Goal: Transaction & Acquisition: Purchase product/service

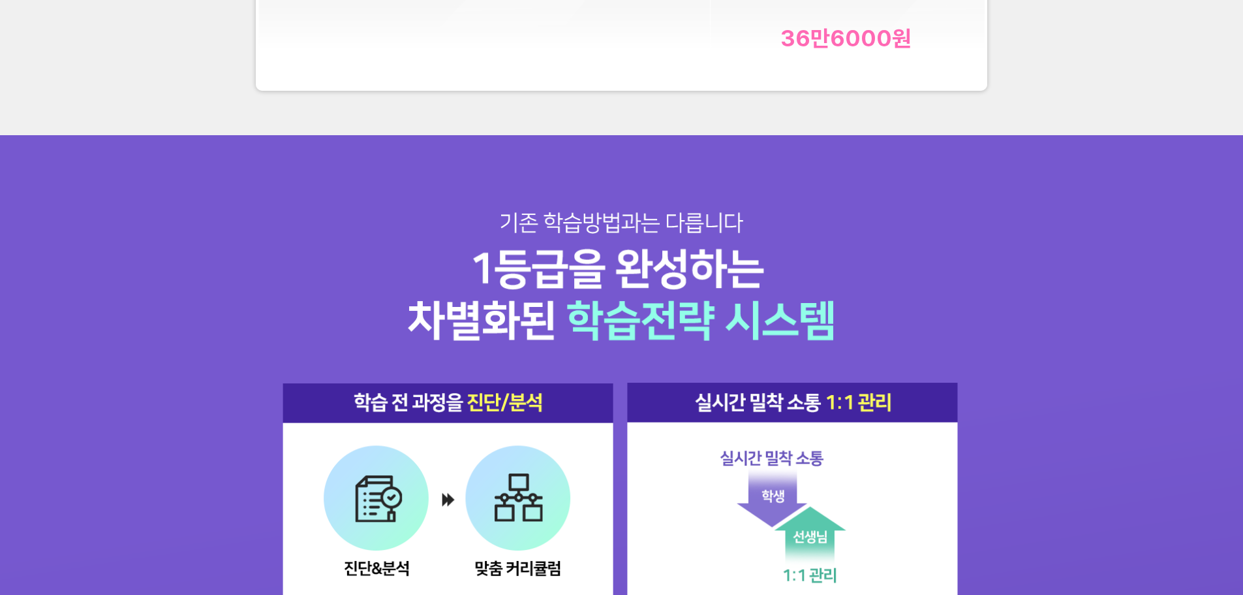
scroll to position [5613, 0]
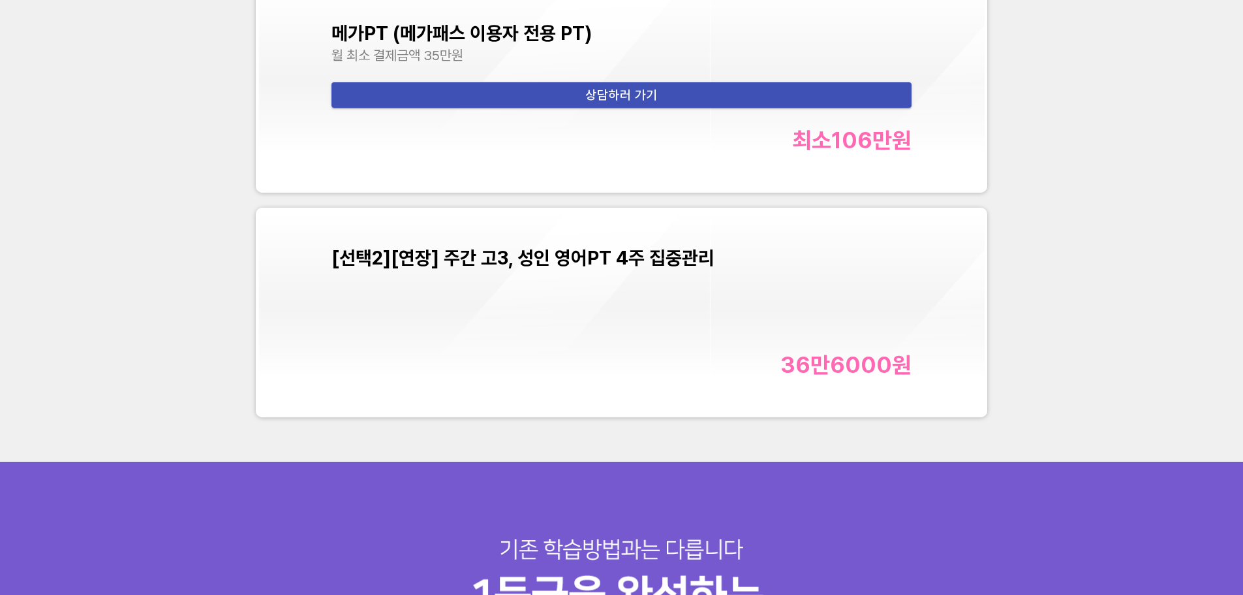
click at [518, 356] on div "36만6000 원" at bounding box center [622, 364] width 581 height 27
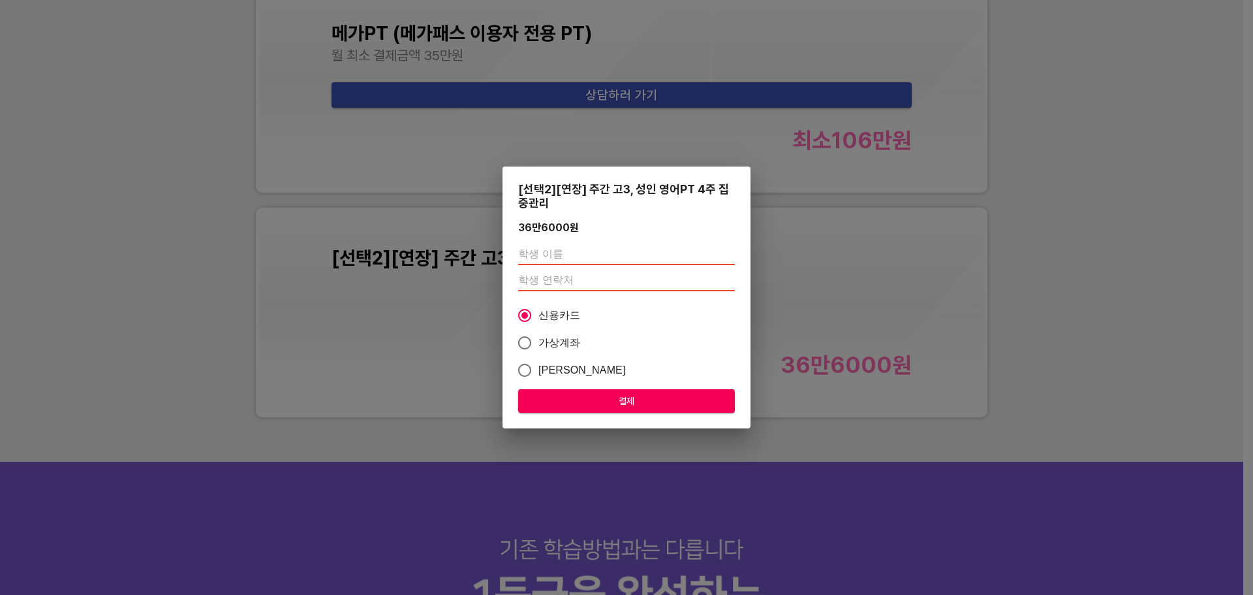
click at [529, 251] on input "text" at bounding box center [626, 254] width 217 height 21
type input "한수아"
click at [546, 277] on input "number" at bounding box center [626, 280] width 217 height 21
click at [535, 277] on input "1020085474" at bounding box center [626, 280] width 217 height 21
type input "01042135474"
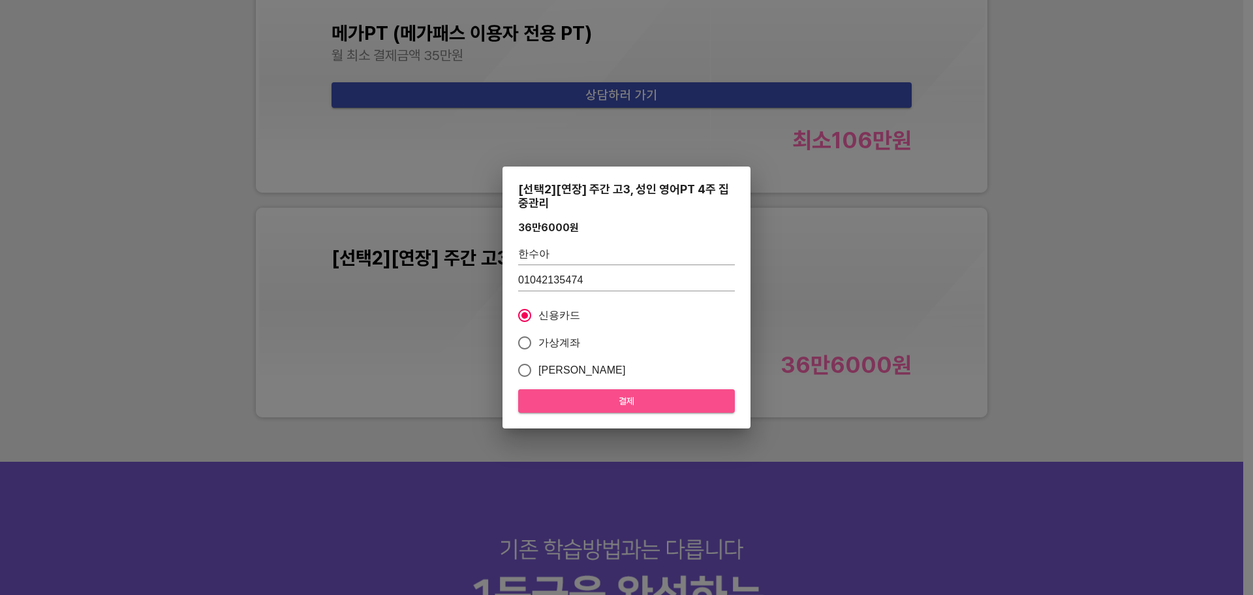
click at [581, 394] on span "결제" at bounding box center [627, 401] width 196 height 16
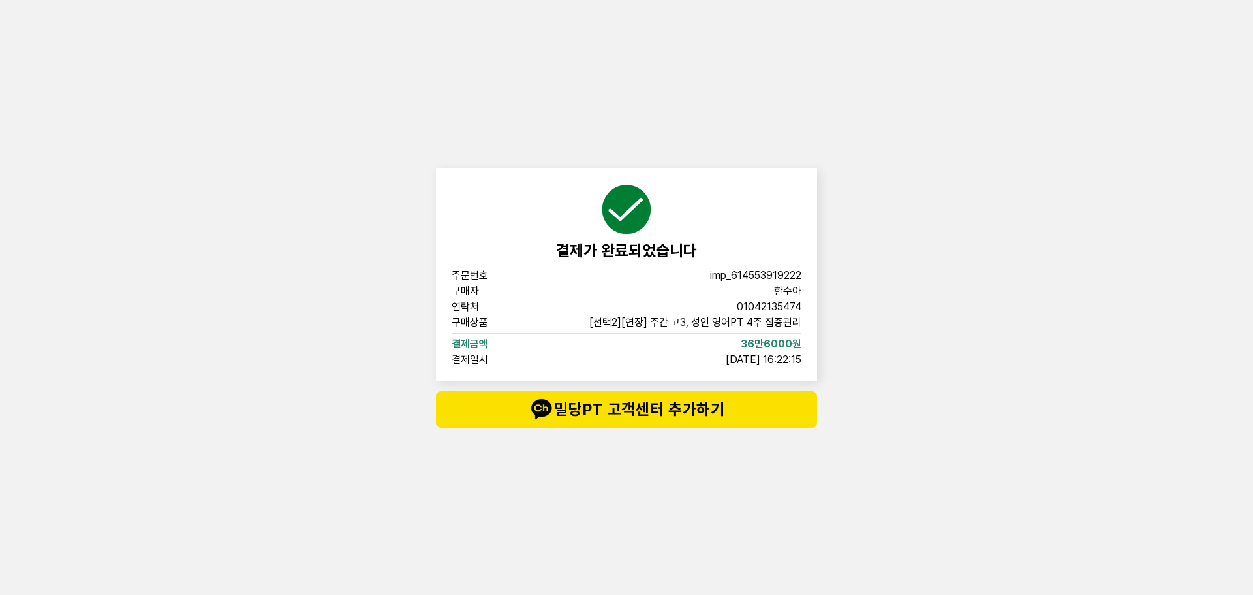
click at [983, 157] on div "결제가 완료되었습니다 주문번호 imp_[PHONE_NUMBER] 구매자 한수아 연락처 01042135474 구매상품 [선택2][연장] 주간 고…" at bounding box center [626, 297] width 1253 height 595
